Goal: Information Seeking & Learning: Understand process/instructions

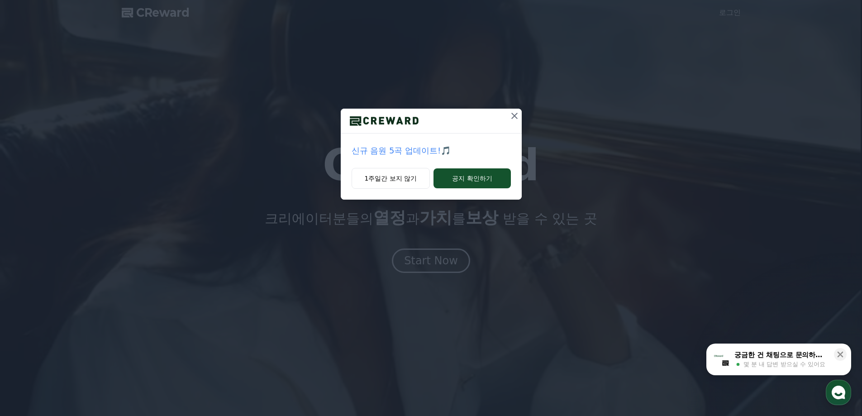
click at [515, 116] on icon at bounding box center [514, 116] width 6 height 6
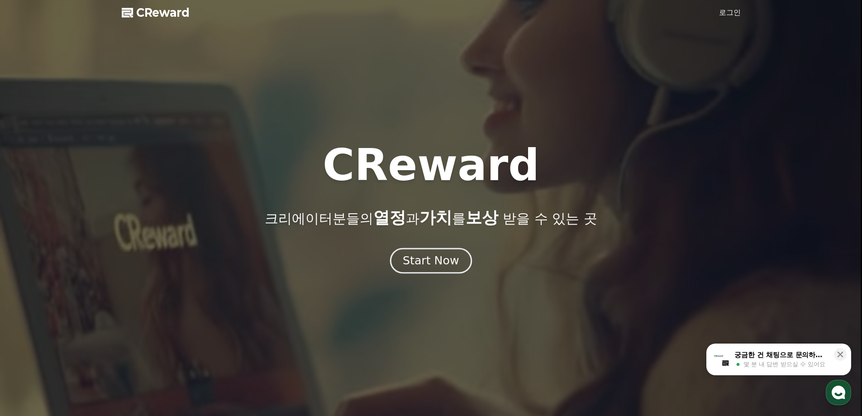
click at [424, 263] on div "Start Now" at bounding box center [431, 260] width 56 height 15
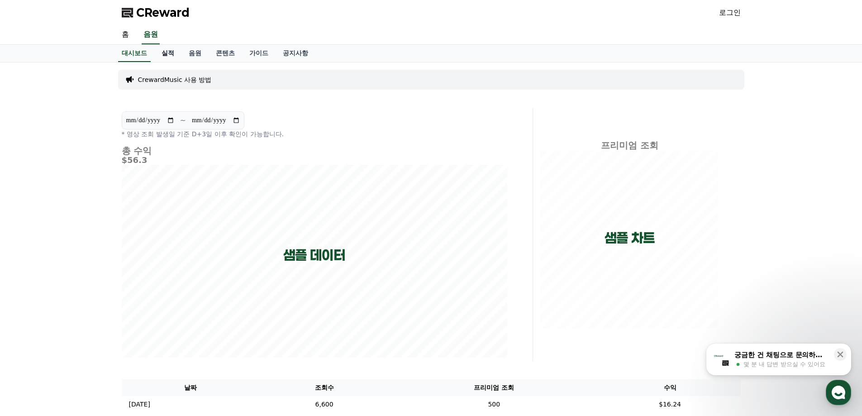
click at [170, 51] on link "실적" at bounding box center [167, 53] width 27 height 17
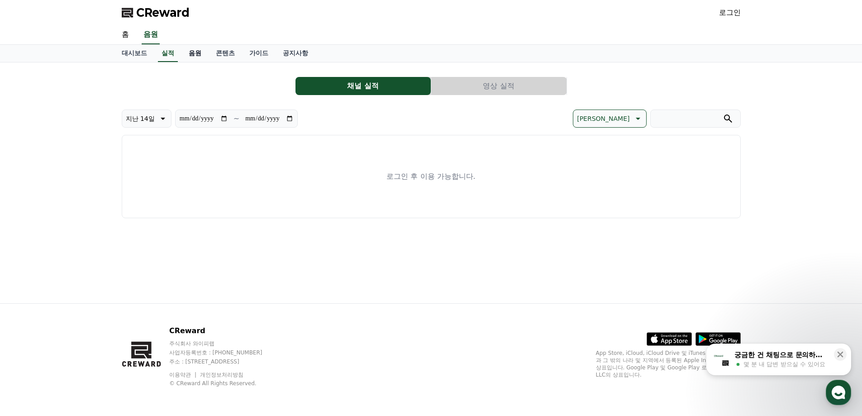
click at [193, 52] on link "음원" at bounding box center [194, 53] width 27 height 17
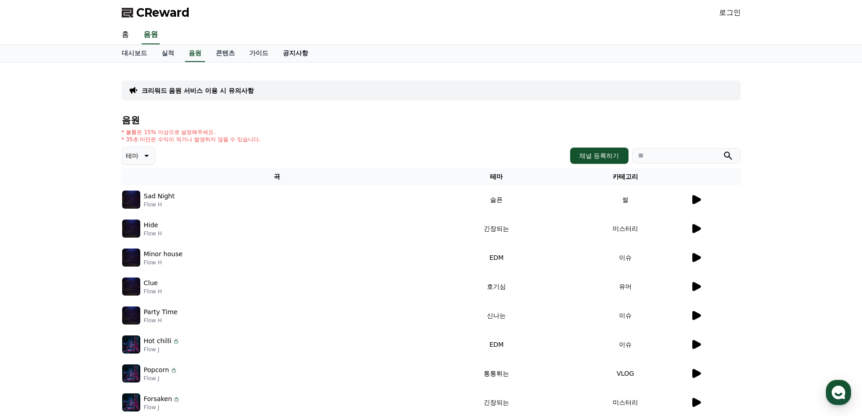
click at [285, 53] on link "공지사항" at bounding box center [296, 53] width 40 height 17
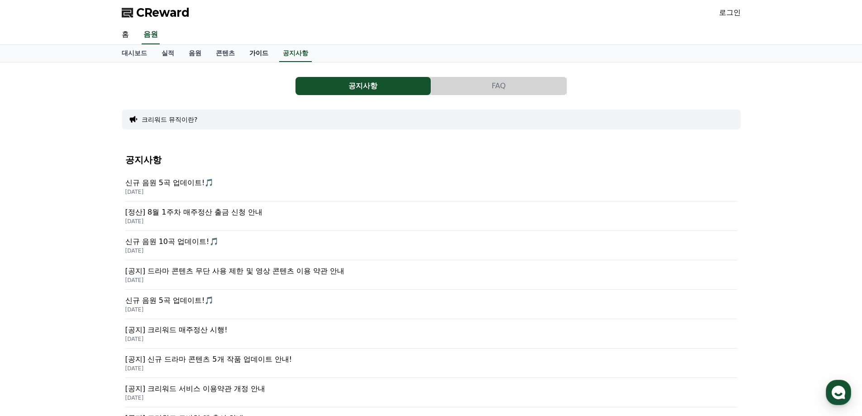
click at [250, 47] on link "가이드" at bounding box center [258, 53] width 33 height 17
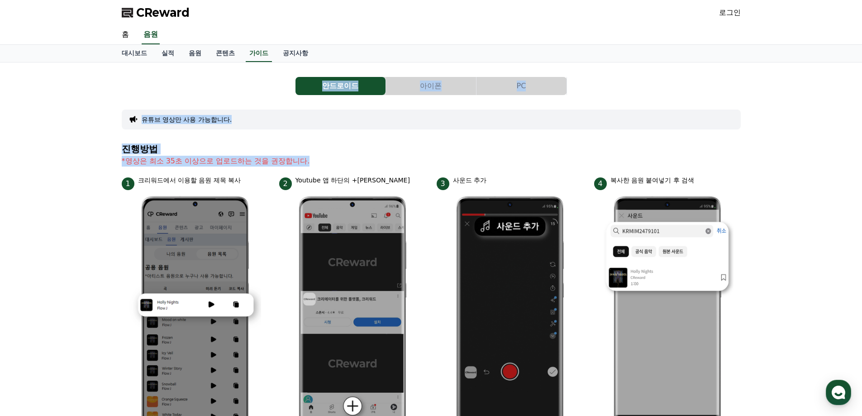
drag, startPoint x: 263, startPoint y: 118, endPoint x: 348, endPoint y: 173, distance: 101.8
click at [348, 173] on div "안드로이드 아이폰 PC 유튜브 영상만 사용 가능합니다. 진행방법 *영상은 최소 35초 이상으로 업로드하는 것을 권장합니다. 1 크리워드에서 이…" at bounding box center [431, 393] width 619 height 647
click at [348, 173] on section "진행방법 *영상은 최소 35초 이상으로 업로드하는 것을 권장합니다." at bounding box center [431, 160] width 619 height 32
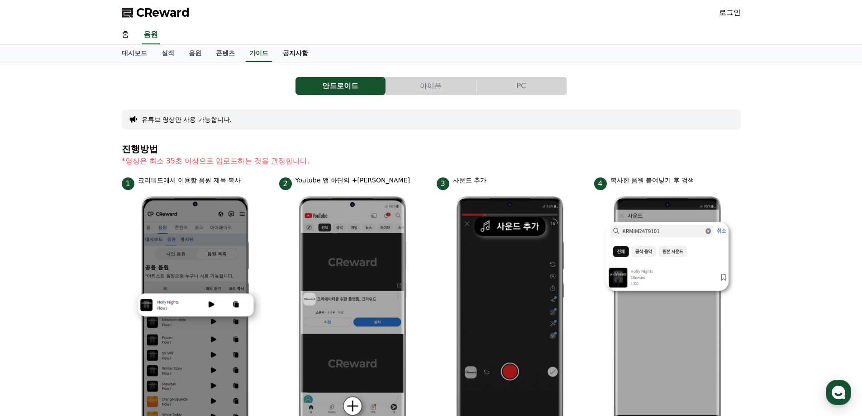
click at [298, 52] on link "공지사항" at bounding box center [296, 53] width 40 height 17
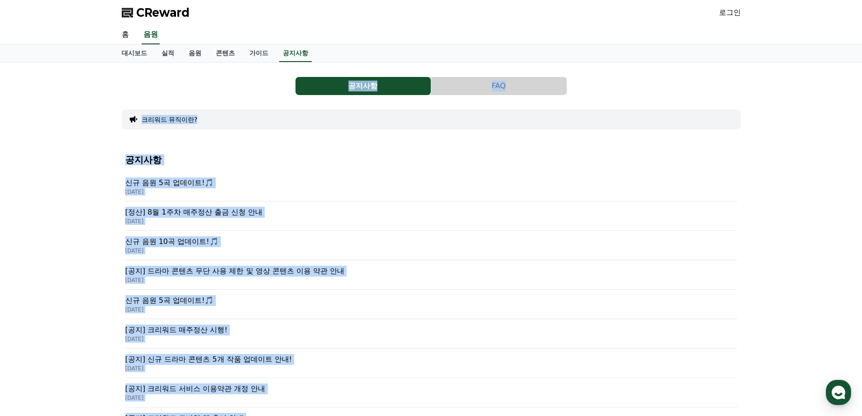
drag, startPoint x: 368, startPoint y: 306, endPoint x: 295, endPoint y: 71, distance: 246.9
click at [295, 71] on div "CReward 로그인 홈 음원 대시보드 실적 음원 콘텐츠 가이드 공지사항 공지사항 FAQ 크리워드 뮤직이란? 공지사항 신규 음원 5곡 업데이트…" at bounding box center [431, 342] width 862 height 685
click at [190, 118] on button "크리워드 뮤직이란?" at bounding box center [170, 119] width 56 height 9
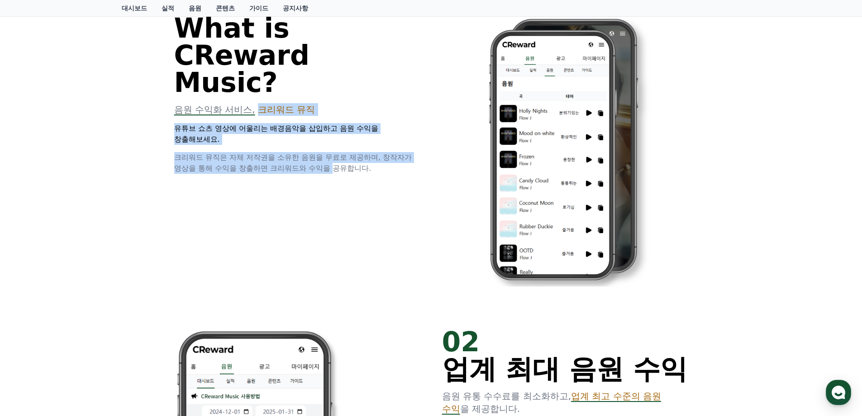
scroll to position [91, 0]
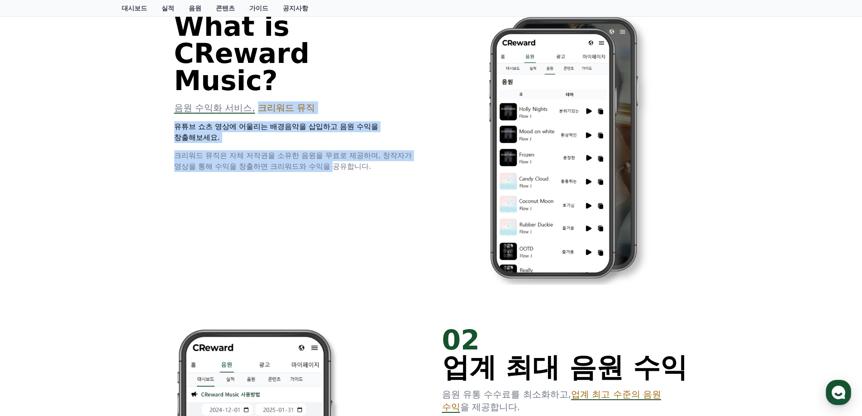
drag, startPoint x: 259, startPoint y: 167, endPoint x: 336, endPoint y: 200, distance: 83.0
click at [336, 200] on div "01 What is CReward Music? 음원 수익화 서비스, 크리워드 뮤직 유튜브 쇼츠 영상에 어울리는 배경음악을 삽입하고 음원 수익을…" at bounding box center [431, 141] width 543 height 341
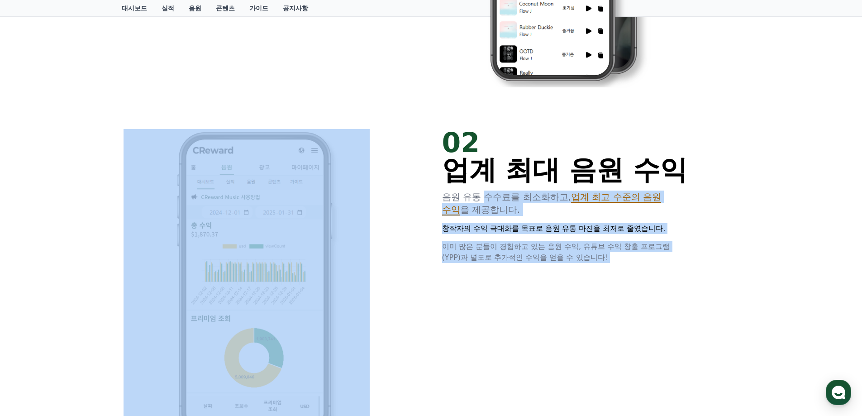
scroll to position [272, 0]
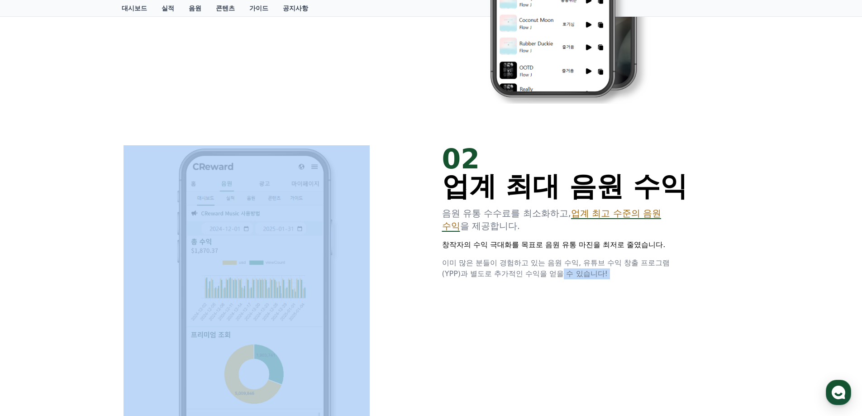
drag, startPoint x: 489, startPoint y: 216, endPoint x: 563, endPoint y: 273, distance: 93.2
click at [563, 273] on div "02 업계 최대 음원 수익 음원 유통 수수료를 최소화하고, 업계 최고 수준의 음원 수익 을 제공합니다. 창작자의 수익 극대화를 목표로 음원 유…" at bounding box center [431, 301] width 543 height 341
click at [563, 273] on span "이미 많은 분들이 경험하고 있는 음원 수익, 유튜브 수익 창출 프로그램(YPP)과 별도로 추가적인 수익을 얻을 수 있습니다!" at bounding box center [556, 267] width 228 height 19
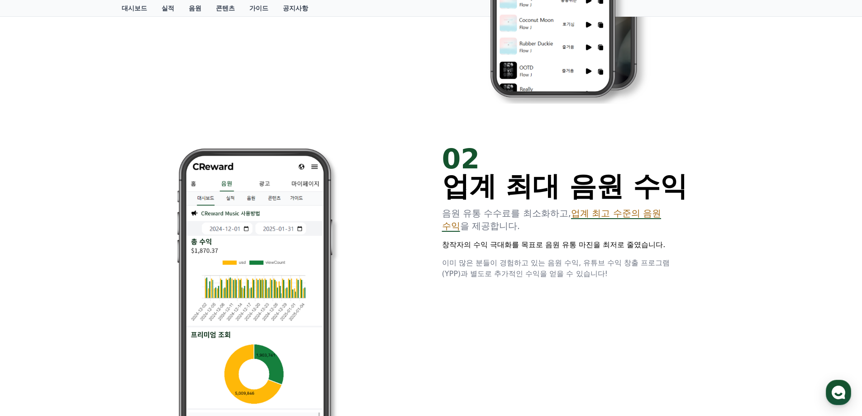
click at [623, 277] on p "이미 많은 분들이 경험하고 있는 음원 수익, 유튜브 수익 창출 프로그램(YPP)과 별도로 추가적인 수익을 얻을 수 있습니다!" at bounding box center [565, 269] width 246 height 22
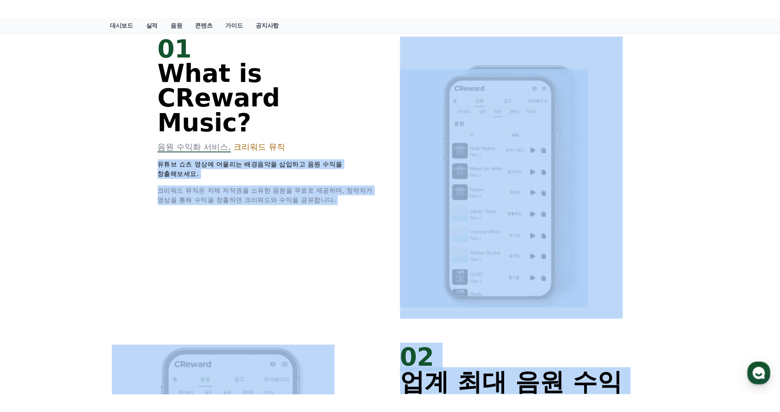
scroll to position [0, 0]
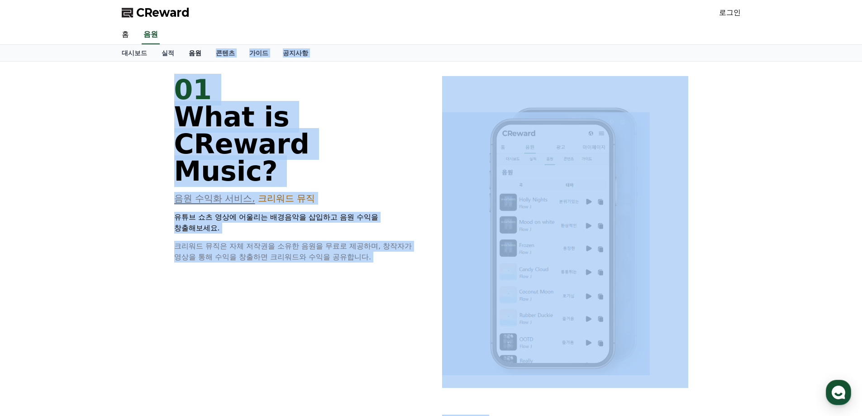
drag, startPoint x: 715, startPoint y: 270, endPoint x: 206, endPoint y: 54, distance: 552.6
click at [178, 110] on span "What is CReward Music?" at bounding box center [241, 144] width 135 height 86
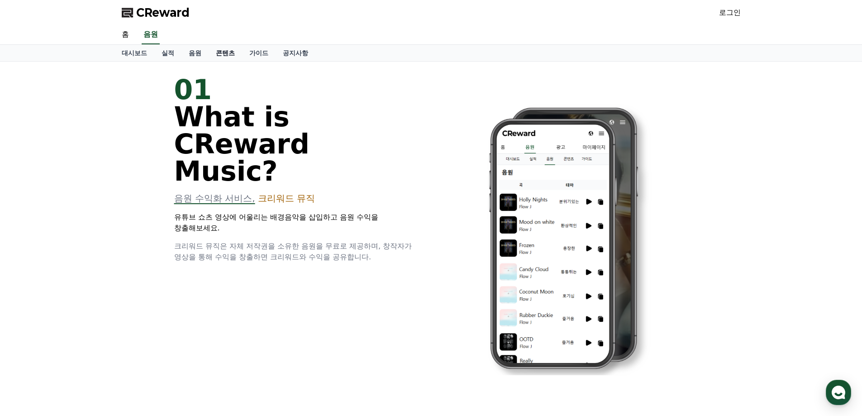
click at [217, 50] on link "콘텐츠" at bounding box center [225, 53] width 33 height 16
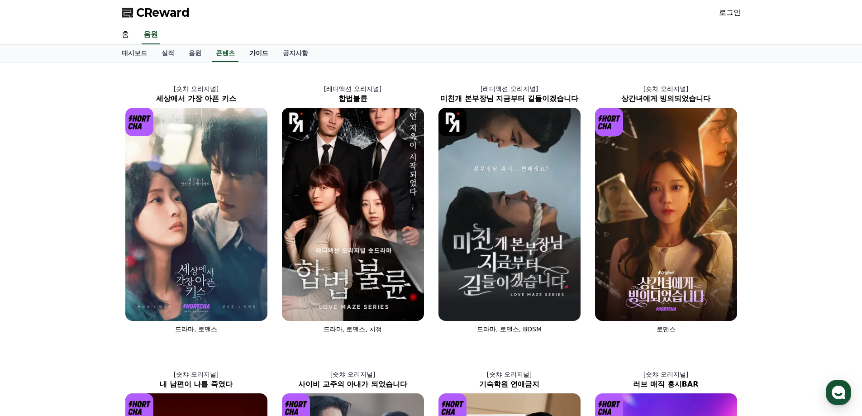
click at [258, 52] on link "가이드" at bounding box center [258, 53] width 33 height 17
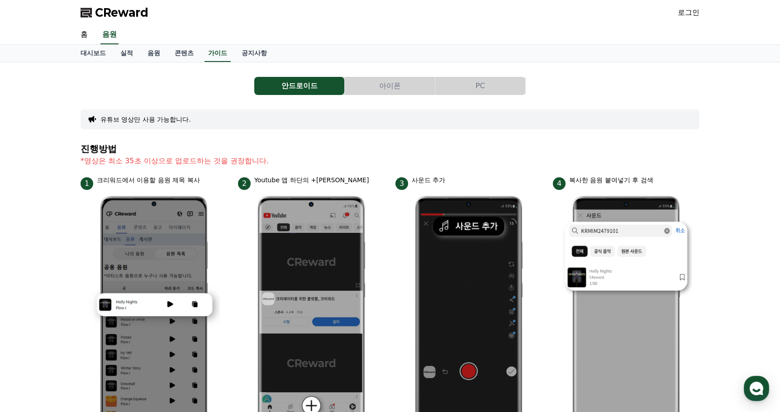
click at [301, 161] on p "*영상은 최소 35초 이상으로 업로드하는 것을 권장합니다." at bounding box center [390, 161] width 619 height 11
click at [408, 85] on button "아이폰" at bounding box center [390, 86] width 90 height 18
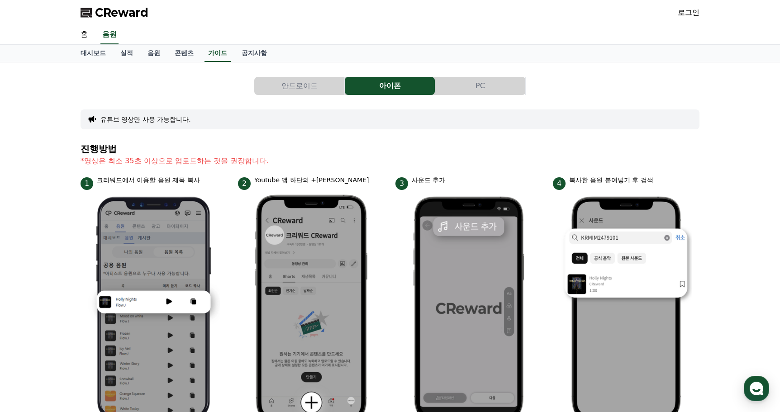
click at [473, 80] on button "PC" at bounding box center [480, 86] width 90 height 18
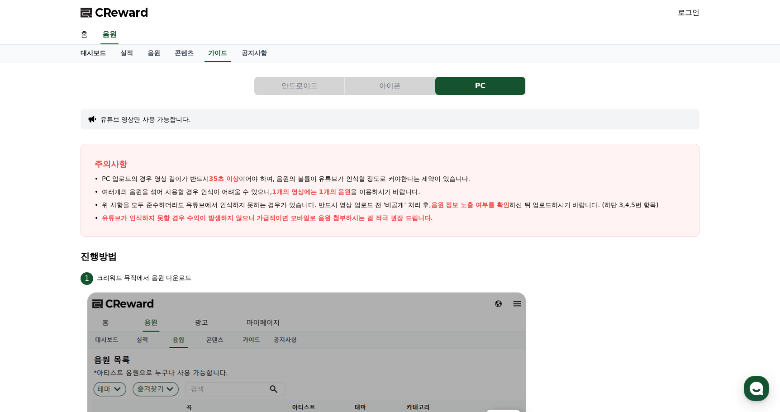
click at [87, 52] on link "대시보드" at bounding box center [93, 53] width 40 height 17
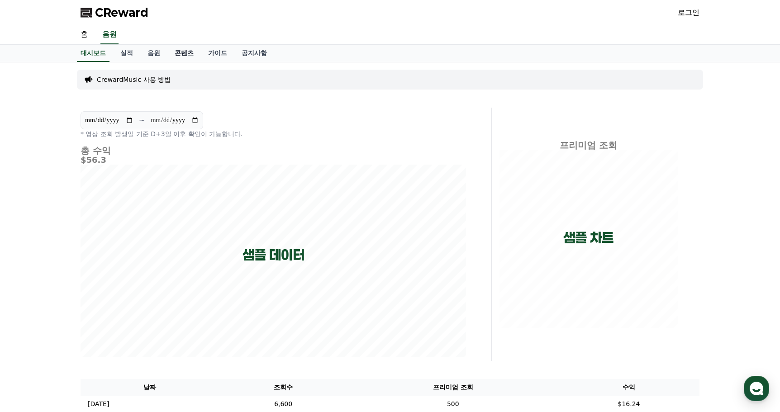
click at [188, 53] on link "콘텐츠" at bounding box center [183, 53] width 33 height 17
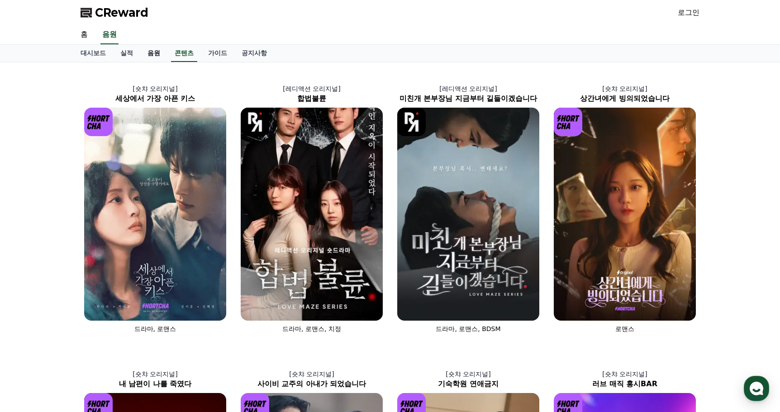
click at [164, 52] on link "음원" at bounding box center [153, 53] width 27 height 17
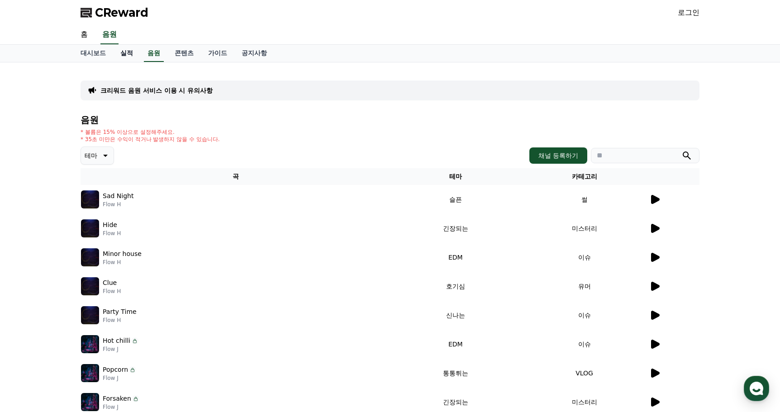
click at [124, 55] on link "실적" at bounding box center [126, 53] width 27 height 17
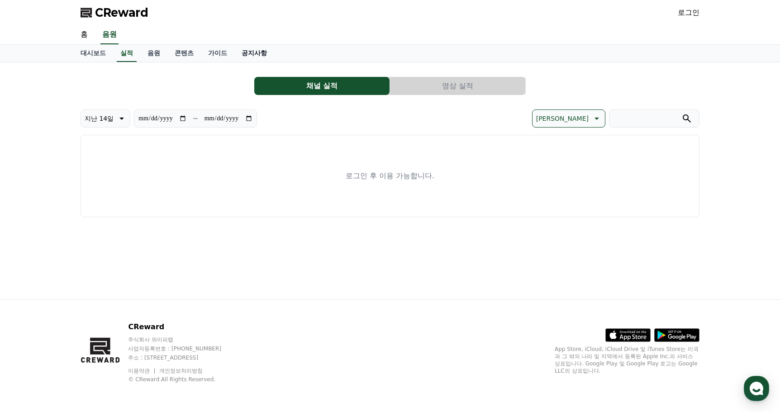
click at [247, 48] on link "공지사항" at bounding box center [254, 53] width 40 height 17
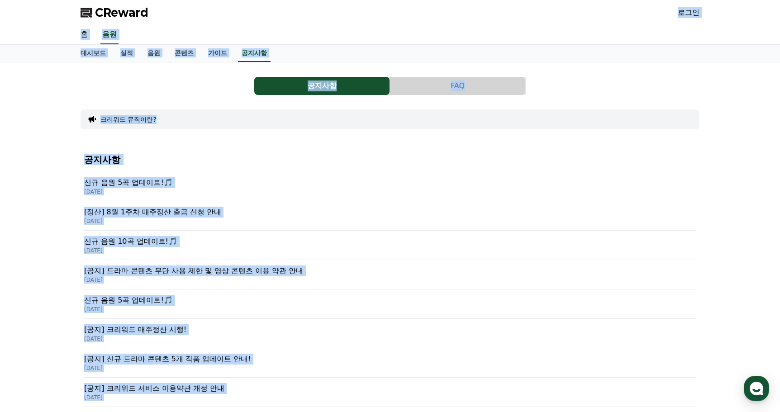
drag, startPoint x: 378, startPoint y: 379, endPoint x: 314, endPoint y: -57, distance: 440.6
click at [314, 0] on html "CReward 로그인 홈 음원 대시보드 실적 음원 콘텐츠 가이드 공지사항 공지사항 FAQ 크리워드 뮤직이란? 공지사항 신규 음원 5곡 업데이트…" at bounding box center [390, 342] width 780 height 685
click at [296, 20] on div "CReward 로그인" at bounding box center [390, 12] width 634 height 25
